Goal: Navigation & Orientation: Find specific page/section

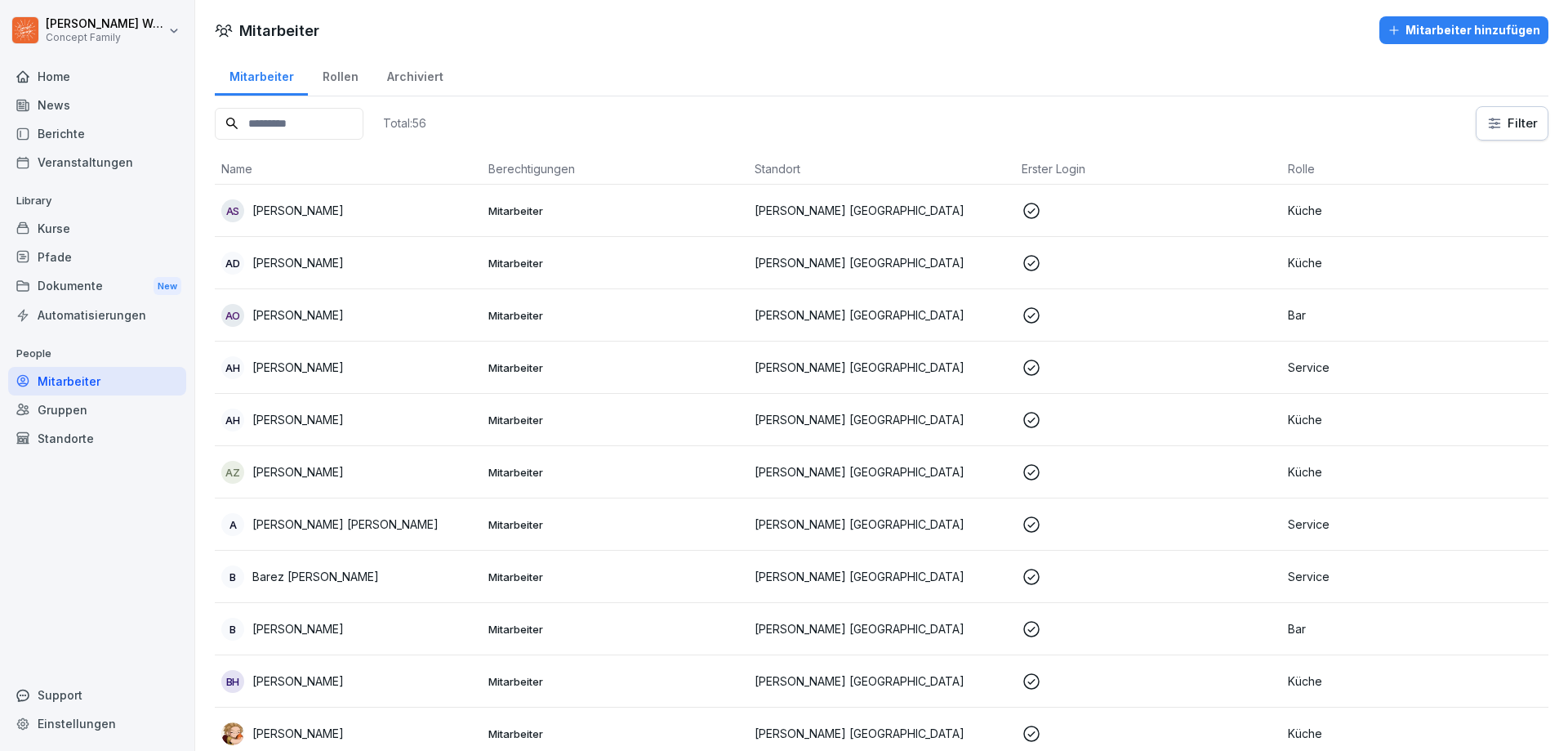
click at [58, 113] on div "News" at bounding box center [97, 105] width 178 height 28
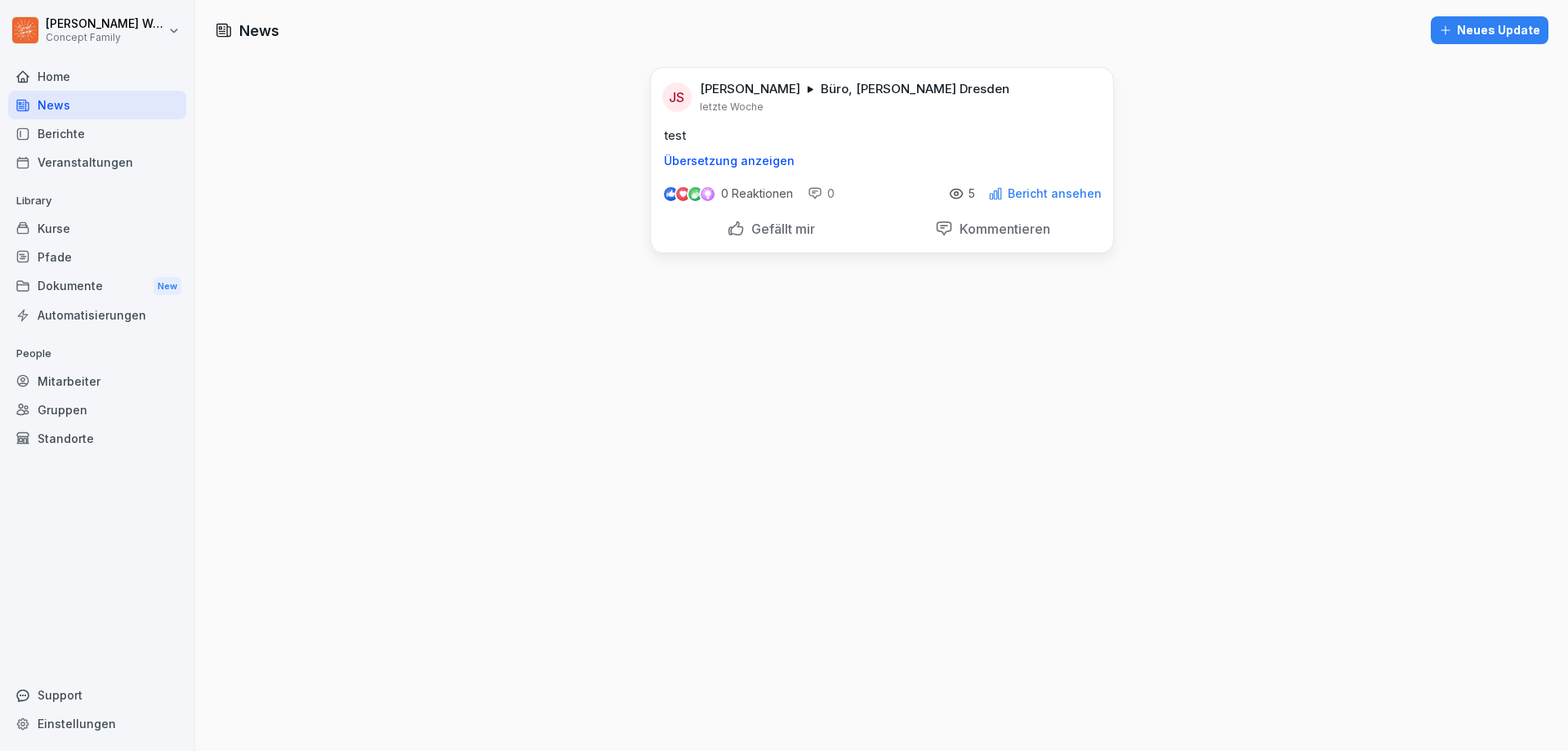
click at [63, 128] on div "Berichte" at bounding box center [97, 134] width 178 height 28
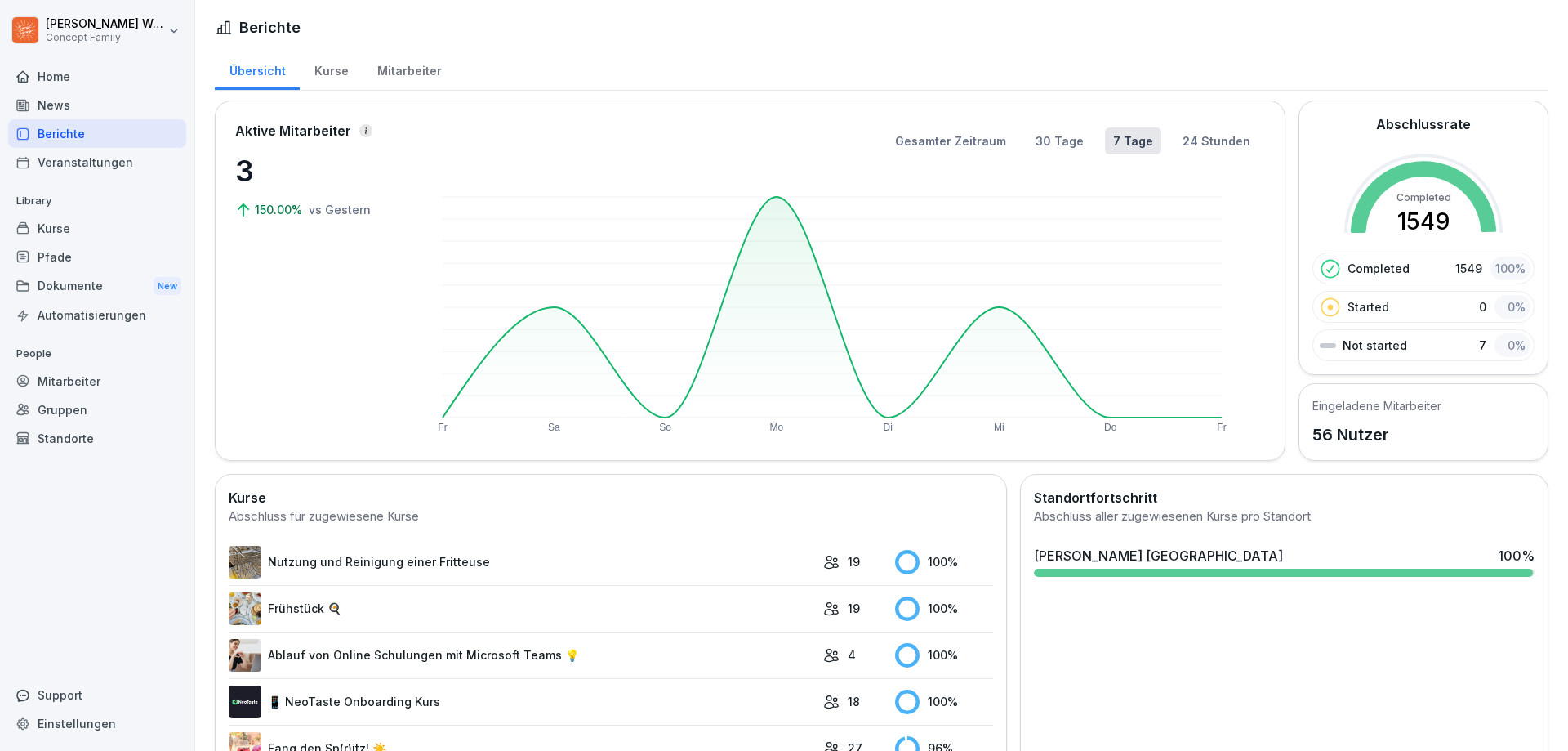
click at [55, 126] on div "Berichte" at bounding box center [97, 134] width 178 height 28
click at [403, 72] on div "Mitarbeiter" at bounding box center [409, 69] width 93 height 41
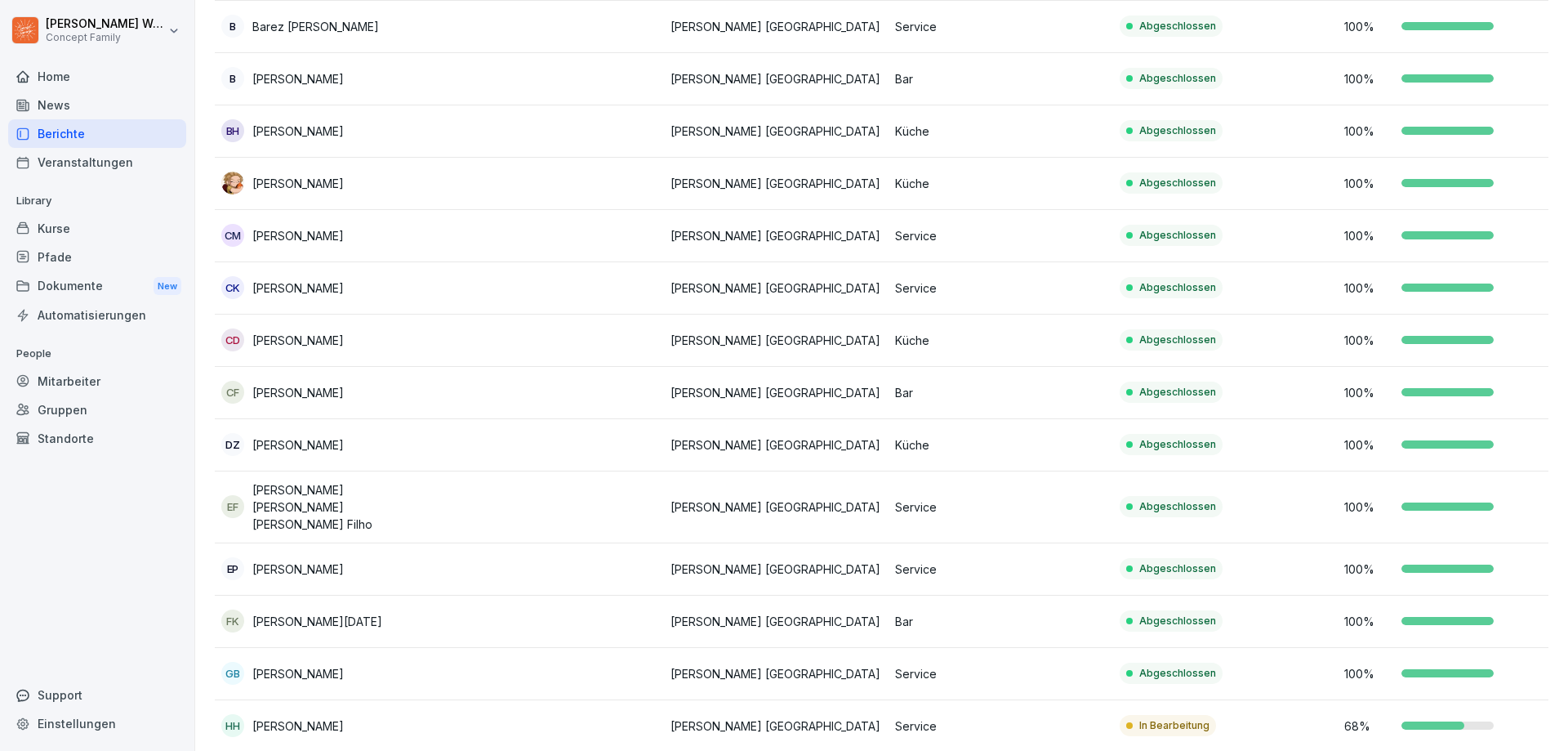
scroll to position [572, 0]
